Goal: Information Seeking & Learning: Learn about a topic

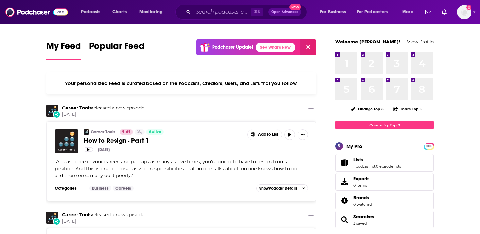
click at [472, 16] on div "Podcasts Charts Monitoring ⌘ K Open Advanced New For Business For Podcasters Mo…" at bounding box center [240, 12] width 480 height 24
click at [474, 14] on div "Show profile menu" at bounding box center [474, 13] width 3 height 8
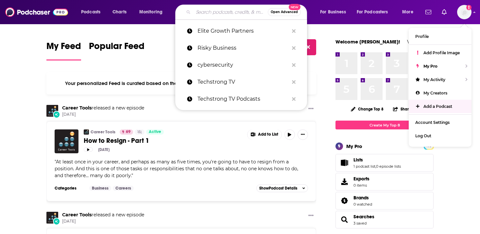
click at [212, 8] on input "Search podcasts, credits, & more..." at bounding box center [230, 12] width 75 height 10
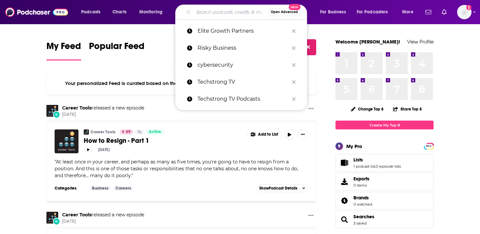
paste input "The Software Leaders Uncensored Podcast"
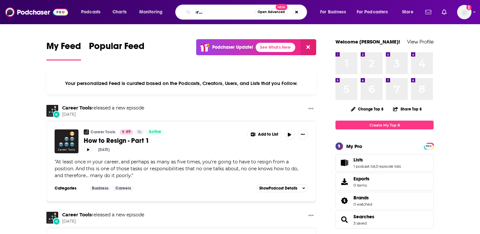
type input "The Software Leaders Uncensored Podcast"
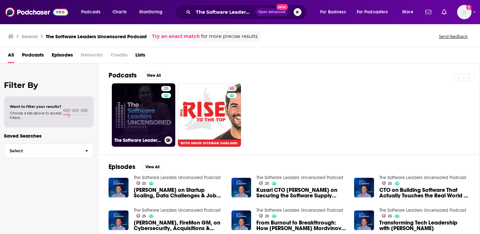
click at [142, 100] on link "25 The Software Leaders Uncensored Podcast" at bounding box center [143, 114] width 63 height 63
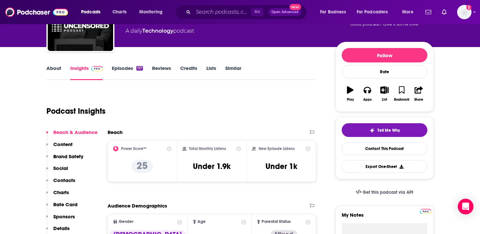
scroll to position [73, 0]
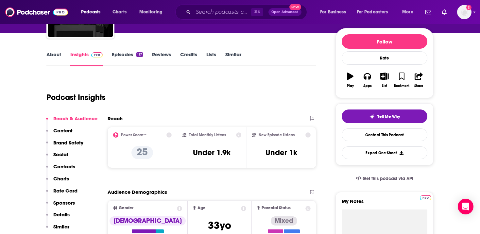
click at [121, 58] on link "Episodes 117" at bounding box center [127, 58] width 31 height 15
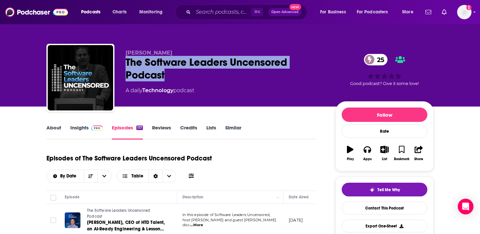
drag, startPoint x: 124, startPoint y: 57, endPoint x: 167, endPoint y: 73, distance: 46.4
click at [167, 73] on div "[PERSON_NAME] The Software Leaders Uncensored Podcast 25 A daily Technology pod…" at bounding box center [239, 79] width 387 height 71
copy h2 "The Software Leaders Uncensored Podcast"
